Goal: Contribute content

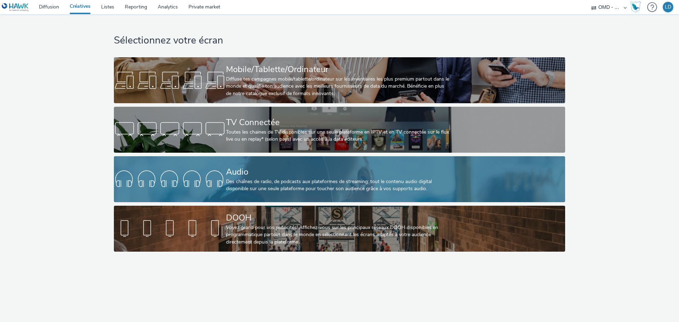
click at [220, 180] on div at bounding box center [170, 179] width 112 height 23
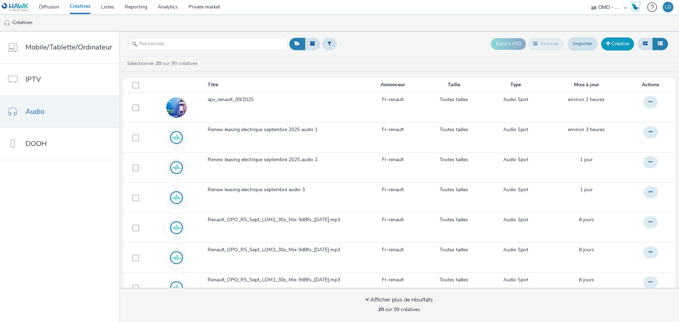
click at [613, 44] on link "Créative" at bounding box center [617, 43] width 33 height 13
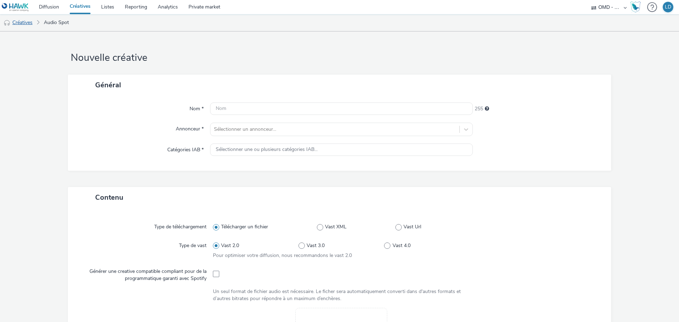
click at [23, 24] on link "Créatives" at bounding box center [18, 22] width 36 height 17
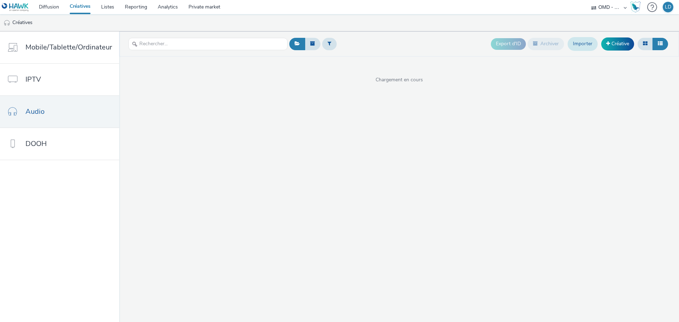
click at [575, 45] on link "Importer" at bounding box center [583, 43] width 30 height 13
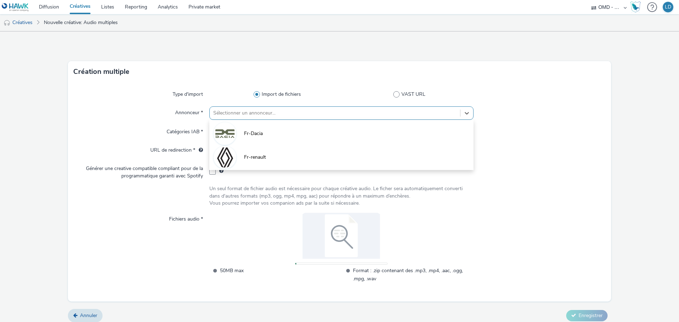
click at [257, 116] on div at bounding box center [334, 113] width 243 height 8
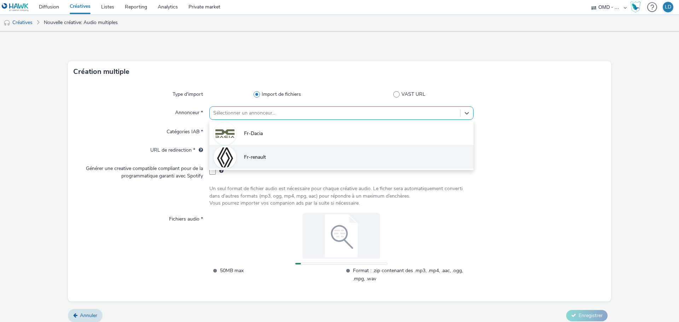
click at [243, 153] on li "Fr-renault" at bounding box center [341, 157] width 264 height 24
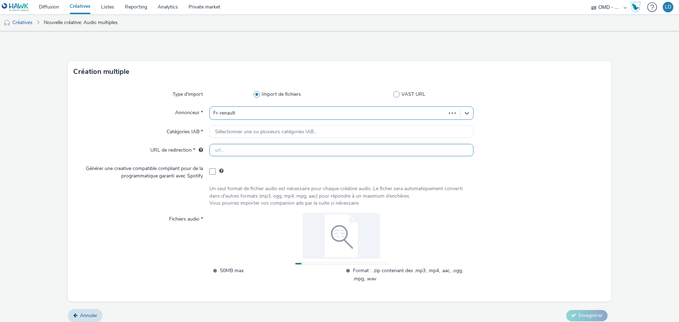
type input "[URL][DOMAIN_NAME]"
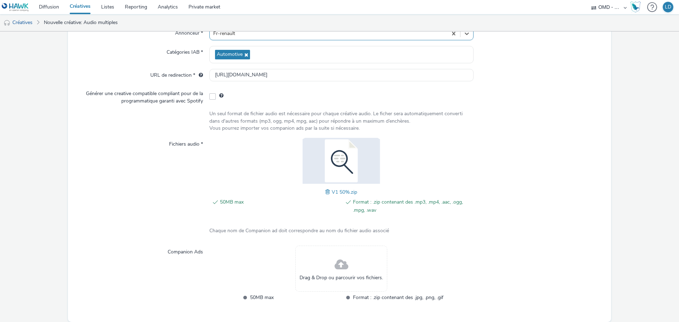
scroll to position [106, 0]
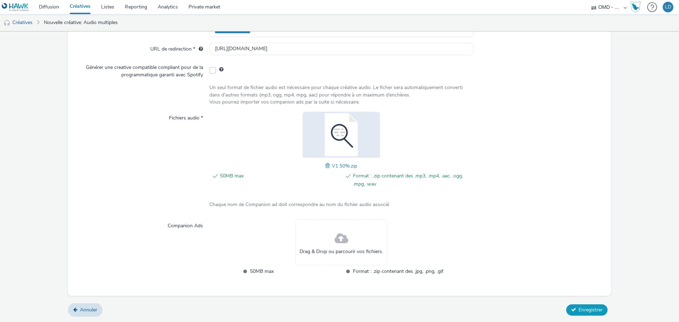
click at [570, 306] on button "Enregistrer" at bounding box center [586, 310] width 41 height 11
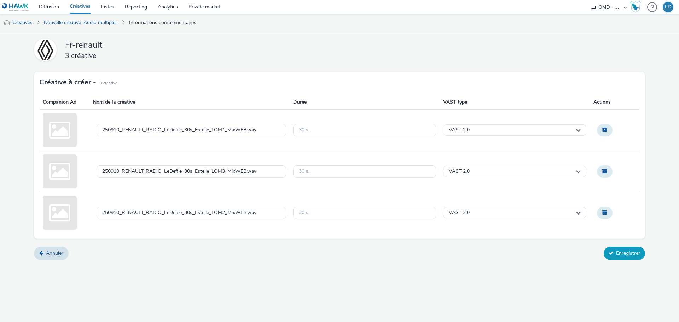
click at [636, 253] on button "Enregistrer" at bounding box center [624, 253] width 41 height 13
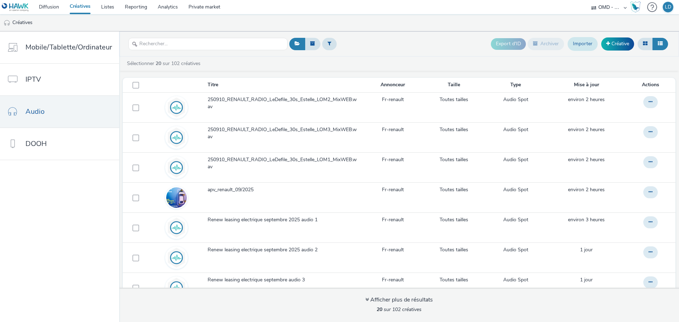
click at [581, 41] on link "Importer" at bounding box center [583, 43] width 30 height 13
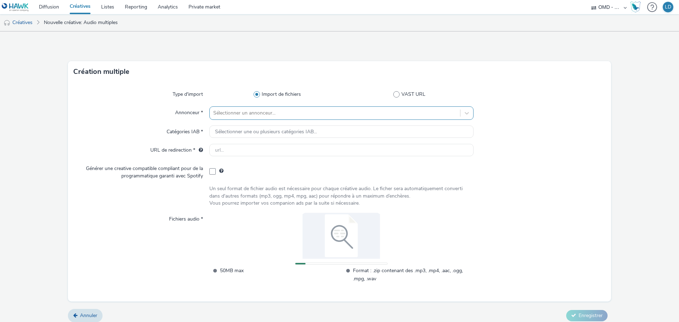
click at [240, 109] on div "Sélectionner un annonceur..." at bounding box center [335, 113] width 250 height 11
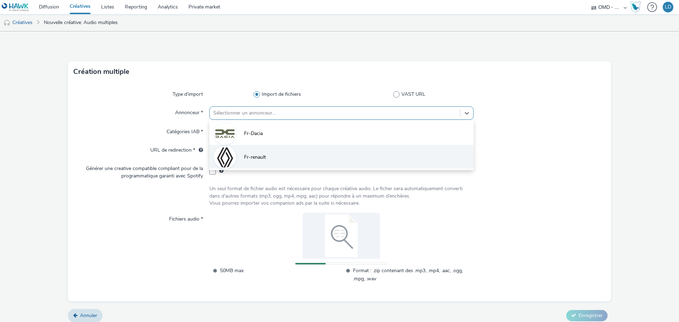
click at [269, 160] on li "Fr-renault" at bounding box center [341, 157] width 264 height 24
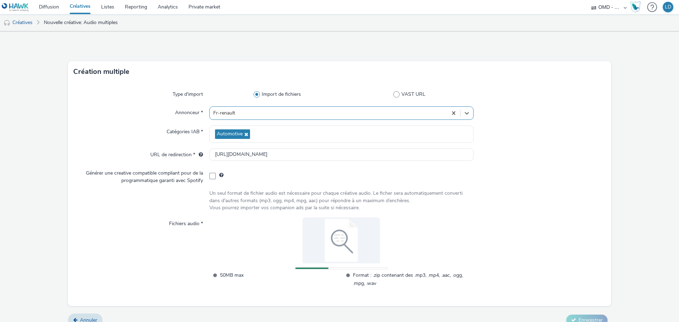
type input "[URL][DOMAIN_NAME]"
click at [523, 119] on div at bounding box center [540, 112] width 132 height 13
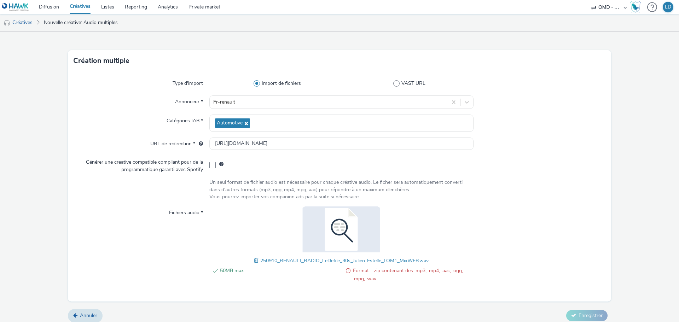
scroll to position [17, 0]
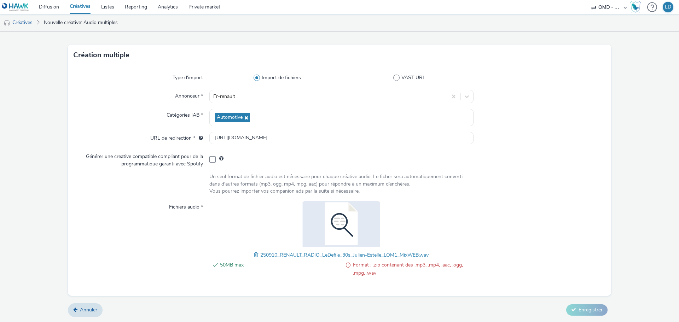
click at [254, 256] on span at bounding box center [257, 255] width 6 height 8
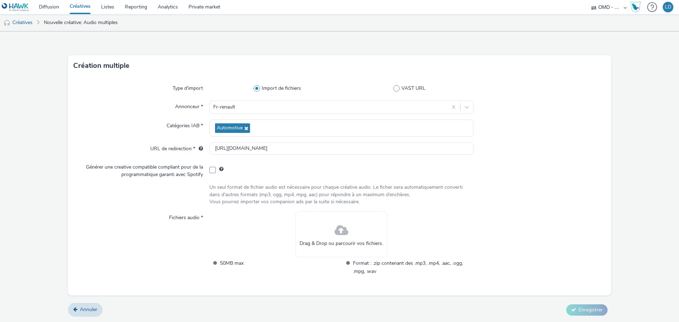
scroll to position [6, 0]
click at [340, 236] on span at bounding box center [342, 230] width 14 height 19
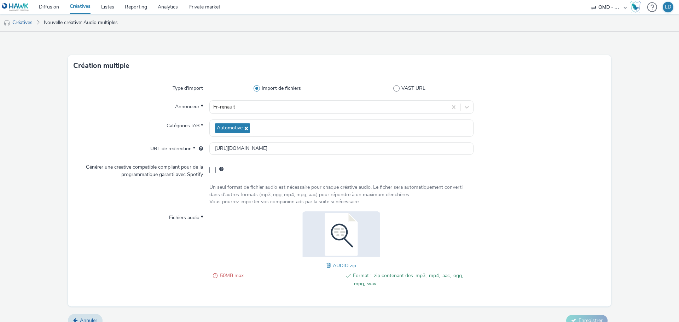
click at [326, 267] on span at bounding box center [329, 266] width 6 height 8
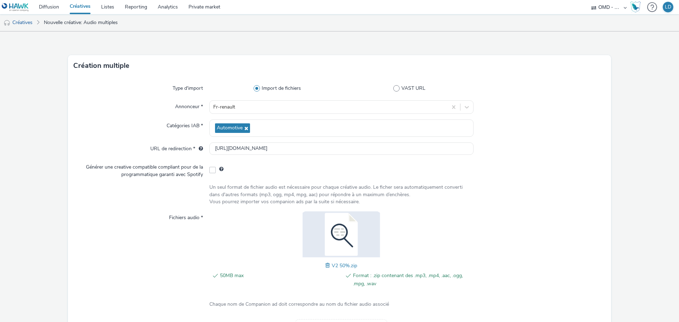
scroll to position [106, 0]
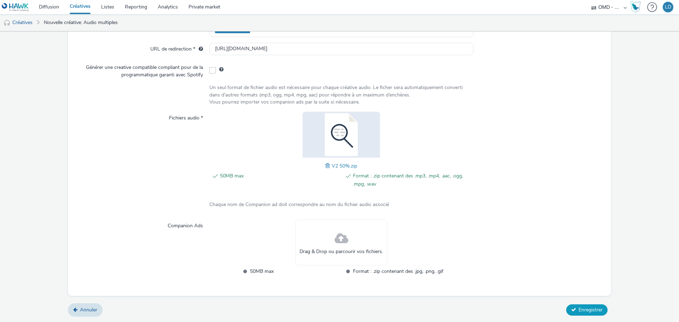
click at [573, 307] on button "Enregistrer" at bounding box center [586, 310] width 41 height 11
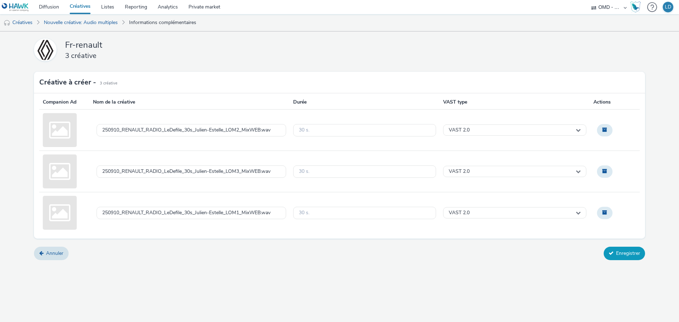
click at [625, 253] on button "Enregistrer" at bounding box center [624, 253] width 41 height 13
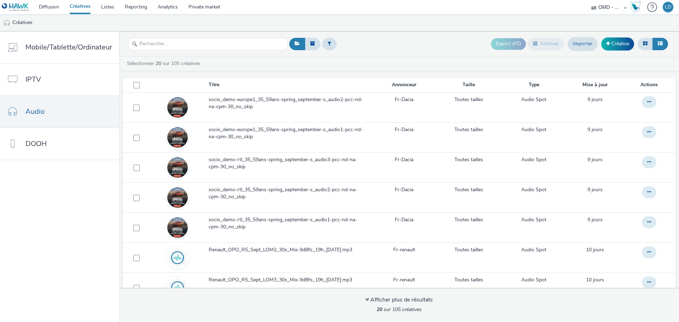
click at [400, 35] on header "Export d'ID Archiver Importer Créative" at bounding box center [399, 43] width 560 height 25
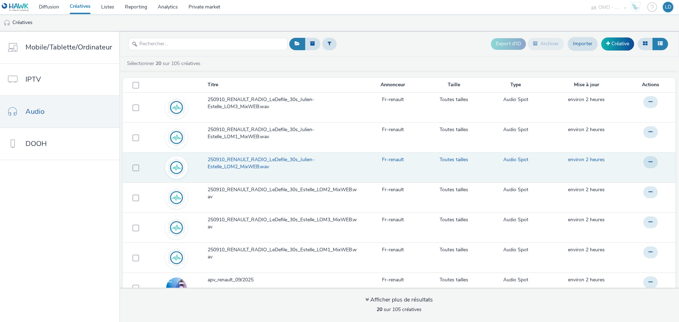
click at [270, 164] on span "250910_RENAULT_RADIO_LeDefile_30s_Julien-Estelle_LOM2_MixWEB.wav" at bounding box center [284, 163] width 153 height 15
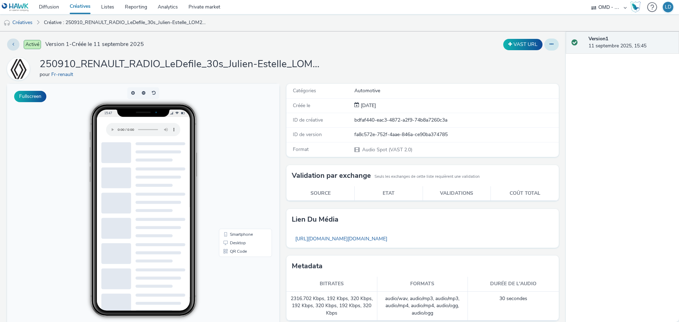
click at [550, 44] on icon at bounding box center [552, 44] width 4 height 5
click at [533, 58] on link "Modifier" at bounding box center [532, 59] width 53 height 14
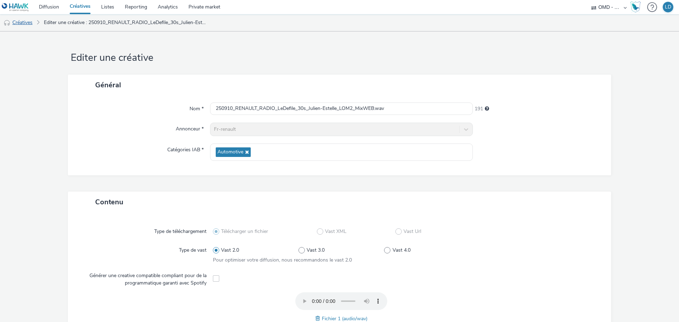
click at [35, 21] on link "Créatives" at bounding box center [18, 22] width 36 height 17
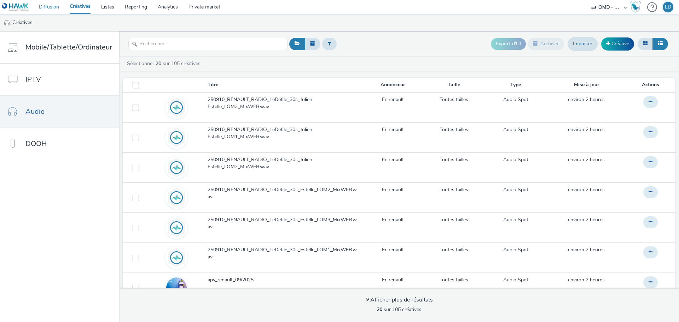
click at [45, 5] on link "Diffusion" at bounding box center [49, 7] width 31 height 14
